Goal: Task Accomplishment & Management: Complete application form

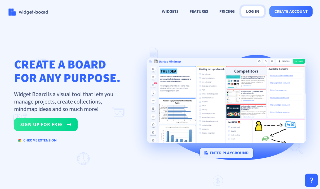
click at [249, 10] on button "log in" at bounding box center [252, 11] width 23 height 11
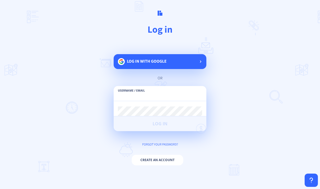
click at [148, 64] on span "Log in with google" at bounding box center [147, 61] width 40 height 6
click at [170, 162] on button "Create an account" at bounding box center [158, 159] width 52 height 11
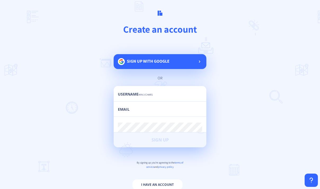
click at [130, 109] on input "email" at bounding box center [160, 112] width 84 height 10
click at [150, 99] on input "text" at bounding box center [160, 97] width 84 height 10
